Goal: Obtain resource: Obtain resource

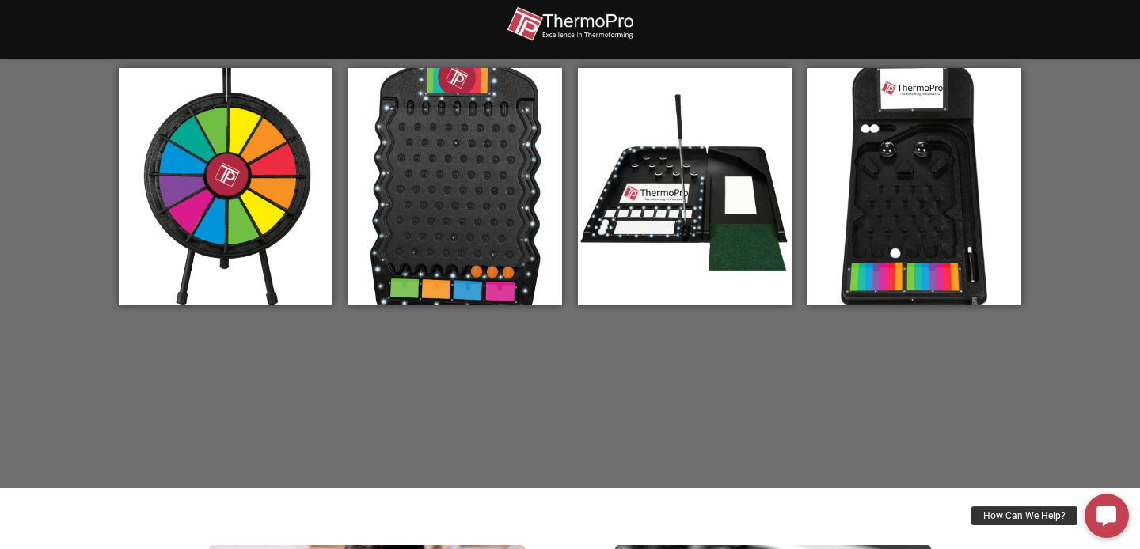
scroll to position [530, 0]
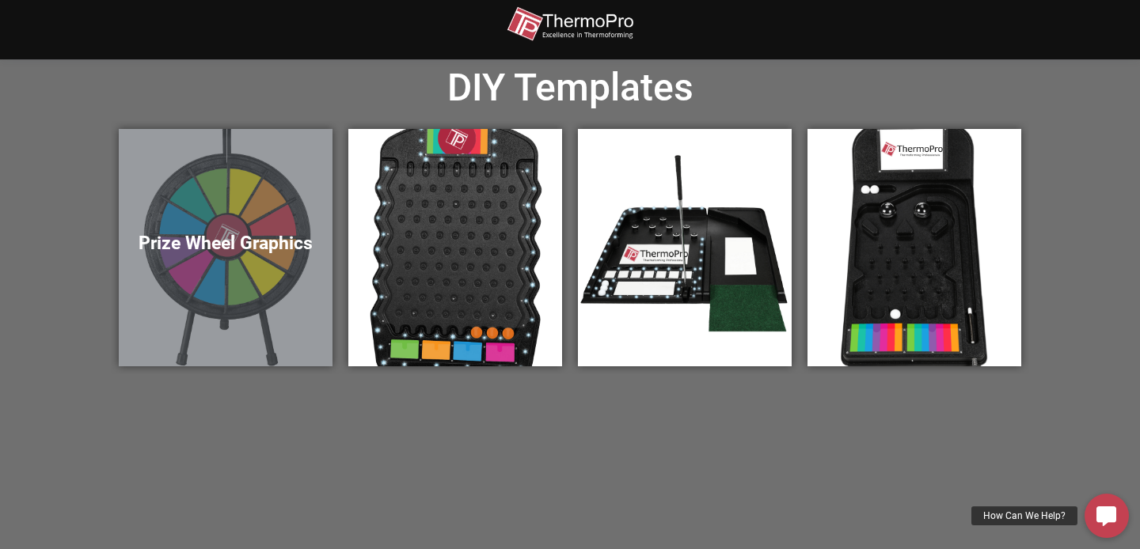
click at [313, 253] on h5 "Prize Wheel Graphics" at bounding box center [226, 244] width 182 height 22
click at [249, 230] on div "Prize Wheel Graphics" at bounding box center [226, 247] width 214 height 237
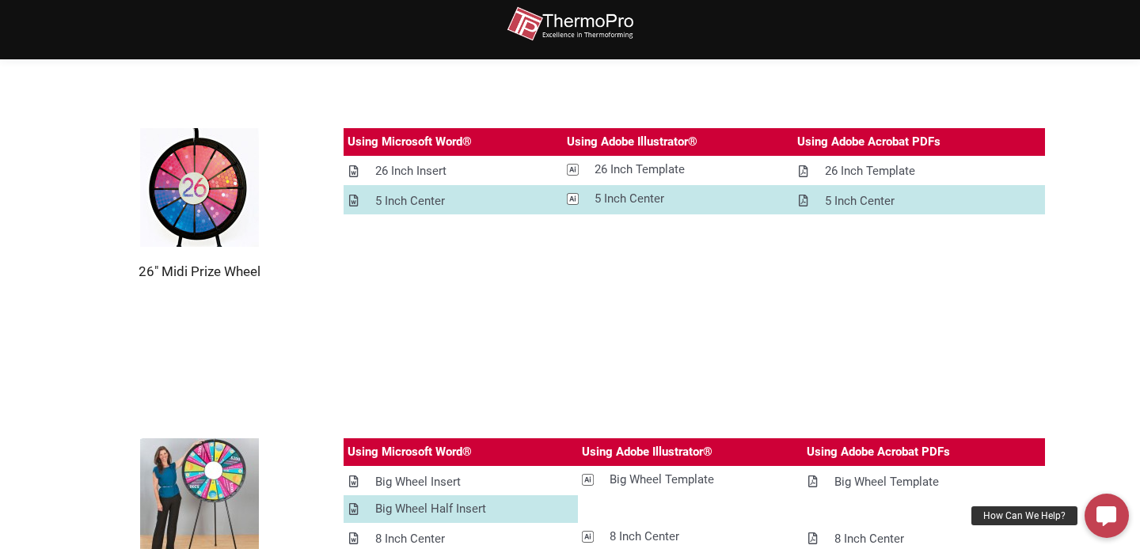
scroll to position [1434, 0]
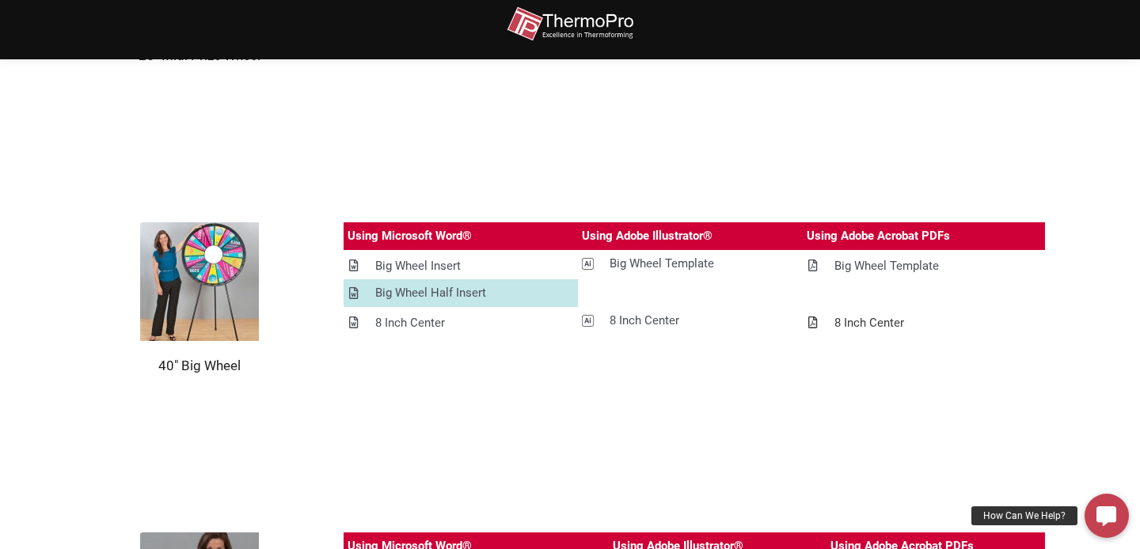
click at [871, 324] on div "8 Inch Center" at bounding box center [869, 323] width 70 height 20
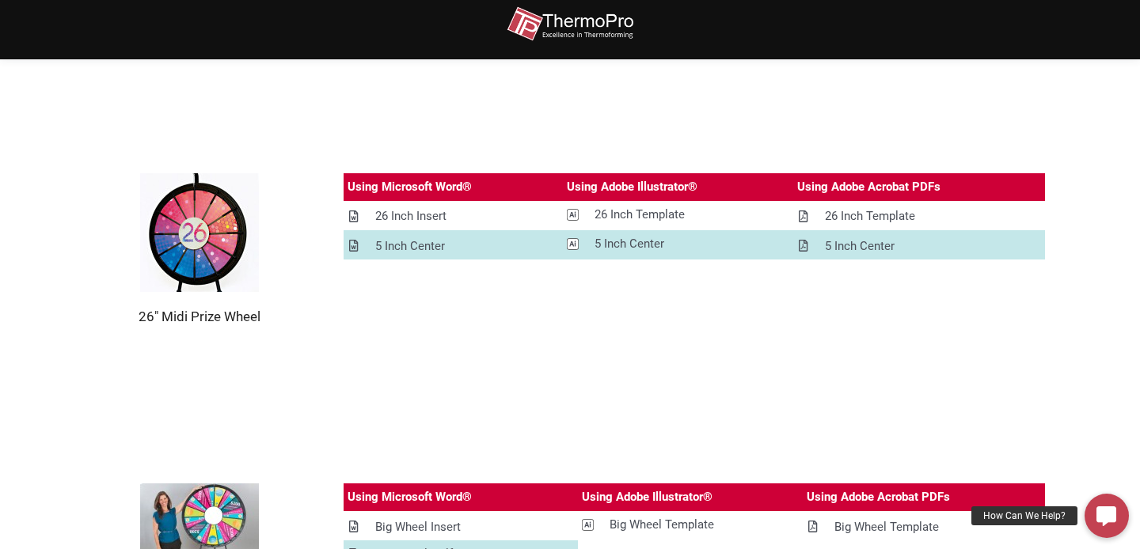
scroll to position [1274, 0]
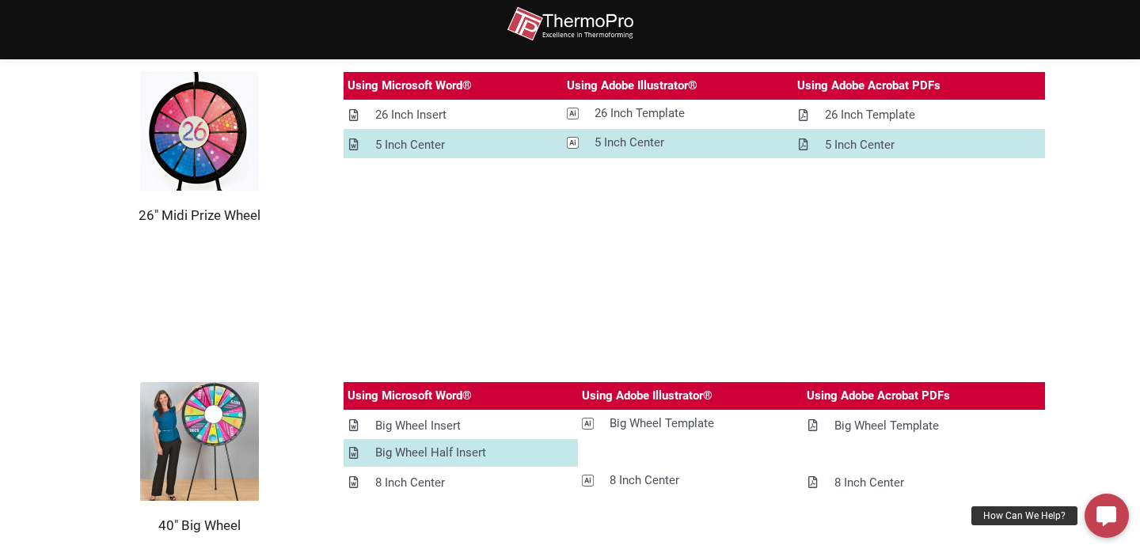
click at [214, 406] on img at bounding box center [199, 441] width 119 height 119
click at [853, 434] on div "Big Wheel Template" at bounding box center [886, 426] width 104 height 20
click at [411, 431] on div "Big Wheel Insert" at bounding box center [417, 426] width 85 height 20
